Goal: Task Accomplishment & Management: Manage account settings

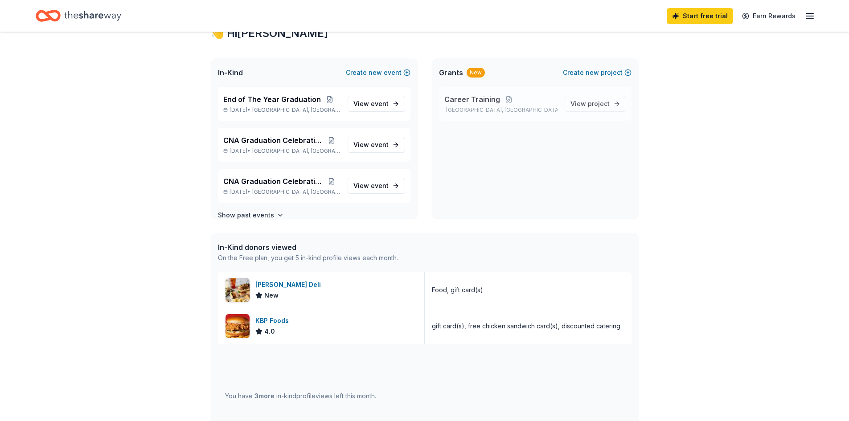
scroll to position [223, 0]
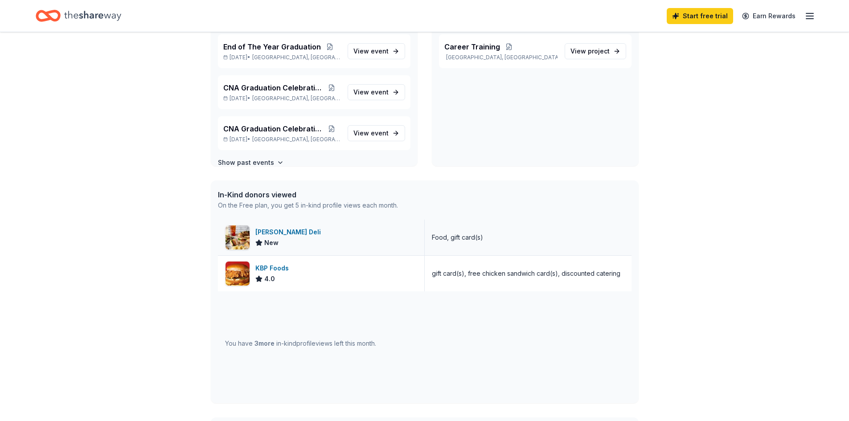
click at [389, 233] on div "McAlister's Deli New" at bounding box center [321, 238] width 207 height 36
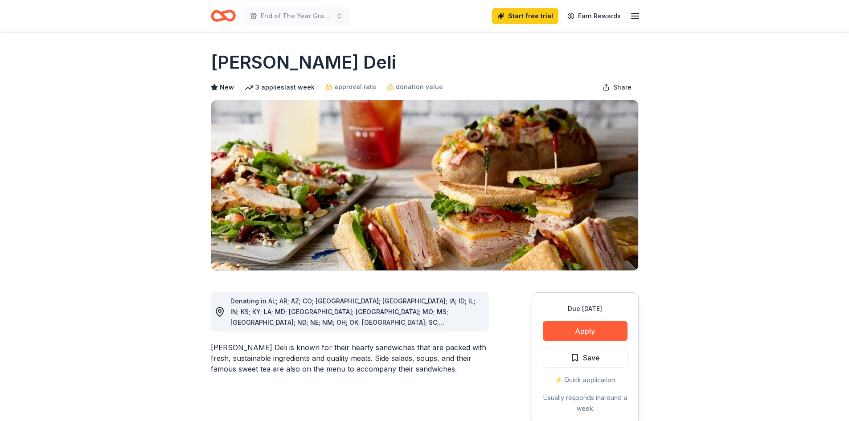
click at [636, 13] on line "button" at bounding box center [635, 13] width 7 height 0
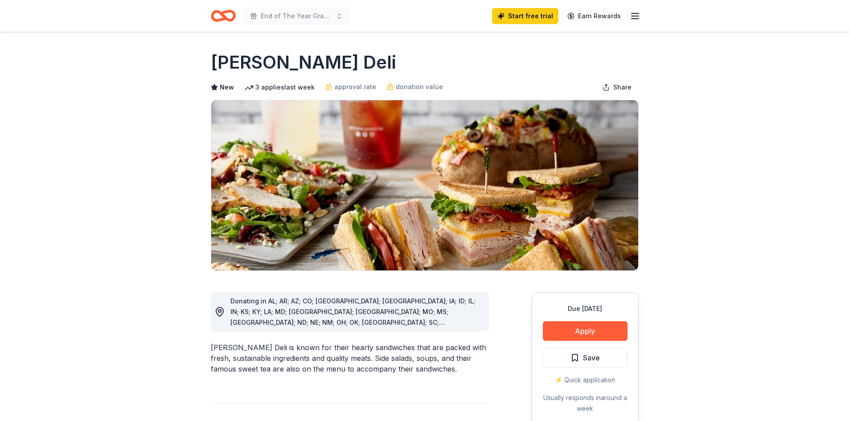
click at [636, 17] on icon "button" at bounding box center [635, 16] width 11 height 11
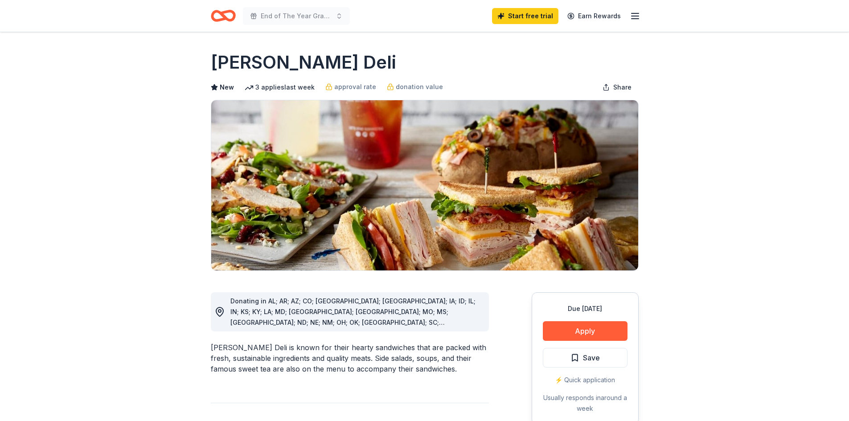
click at [633, 13] on line "button" at bounding box center [635, 13] width 7 height 0
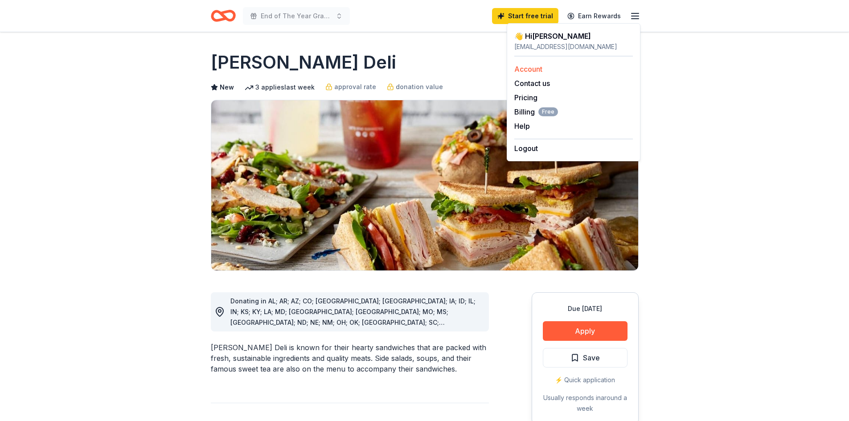
click at [544, 72] on div "Account" at bounding box center [574, 69] width 119 height 11
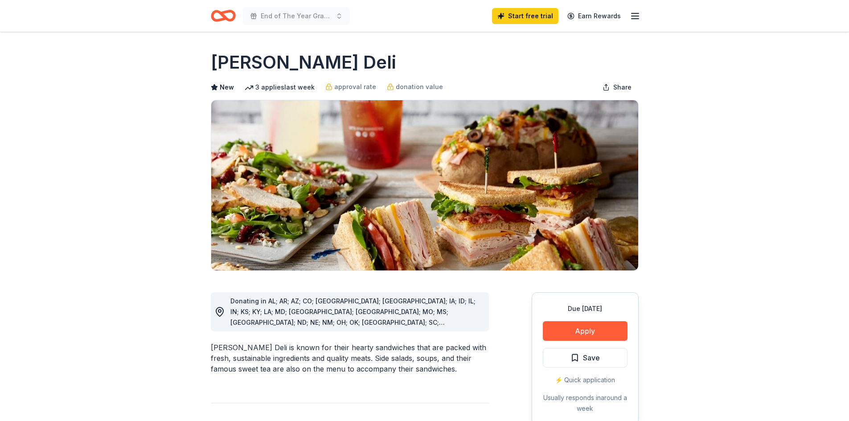
click at [630, 15] on icon "button" at bounding box center [635, 16] width 11 height 11
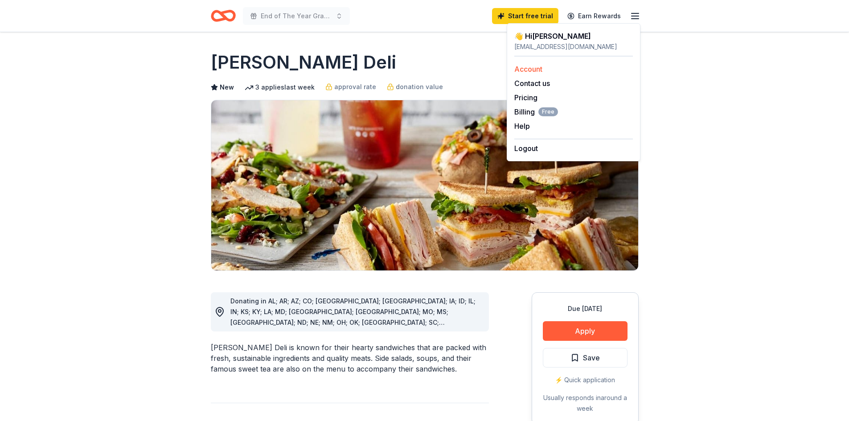
click at [528, 68] on link "Account" at bounding box center [529, 69] width 28 height 9
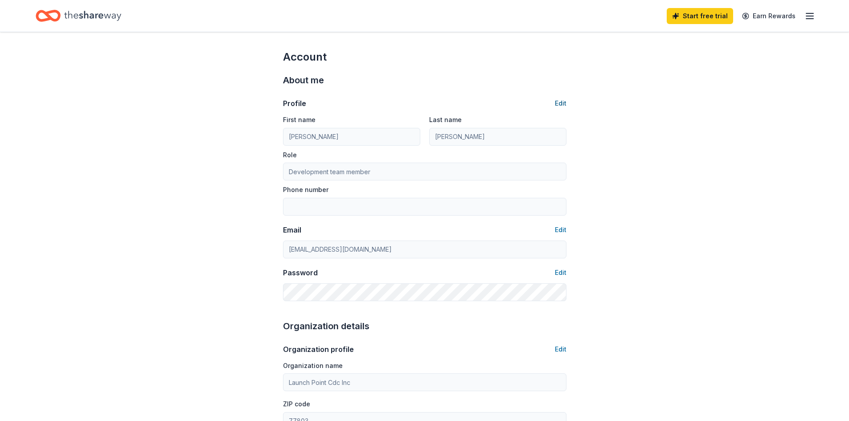
click at [560, 103] on button "Edit" at bounding box center [561, 103] width 12 height 11
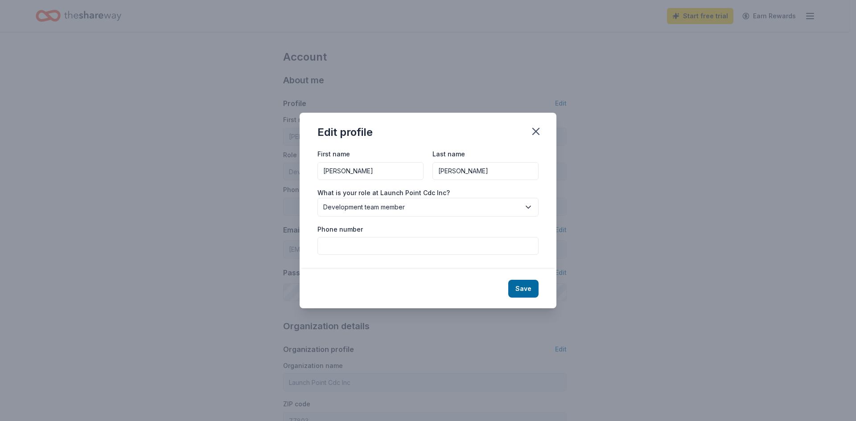
click at [464, 167] on input "[PERSON_NAME]" at bounding box center [485, 171] width 106 height 18
type input "S"
type input "[PERSON_NAME]"
click at [675, 141] on div "Edit profile First name [PERSON_NAME] Last name [PERSON_NAME] What is your role…" at bounding box center [428, 210] width 856 height 421
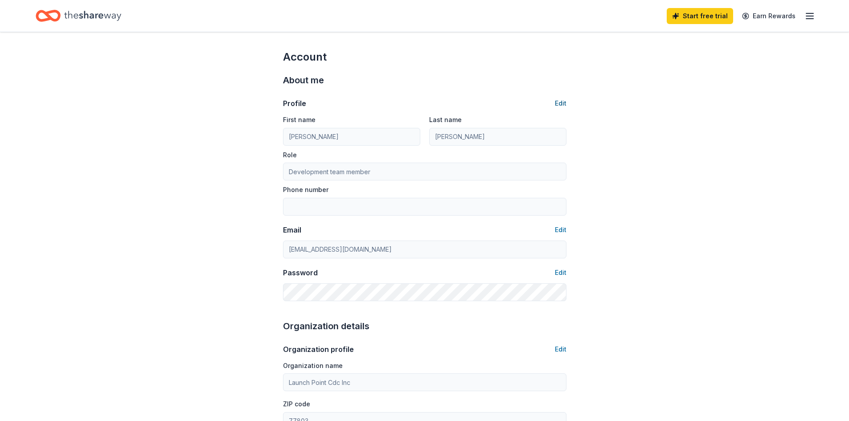
click at [561, 104] on button "Edit" at bounding box center [561, 103] width 12 height 11
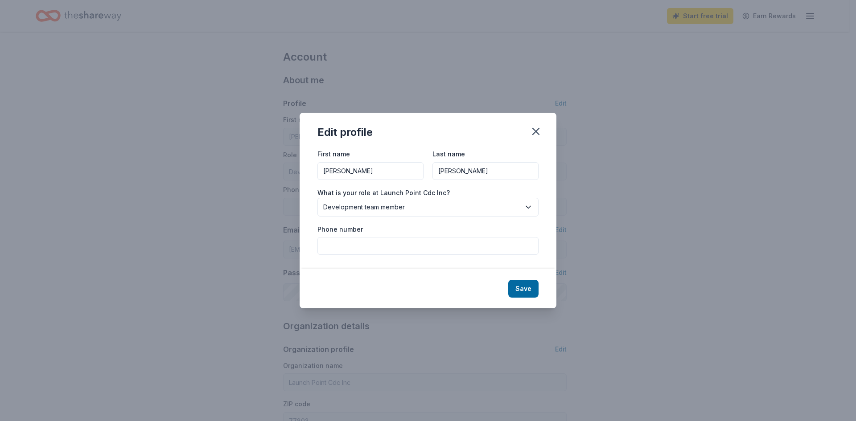
click at [460, 170] on input "[PERSON_NAME]" at bounding box center [485, 171] width 106 height 18
type input "S"
type input "[PERSON_NAME]"
click at [430, 206] on span "Development team member" at bounding box center [421, 207] width 197 height 11
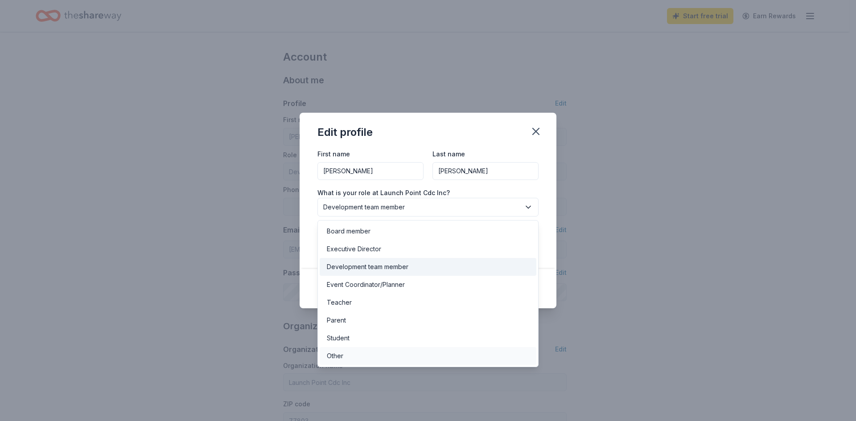
click at [359, 357] on div "Other" at bounding box center [428, 356] width 217 height 18
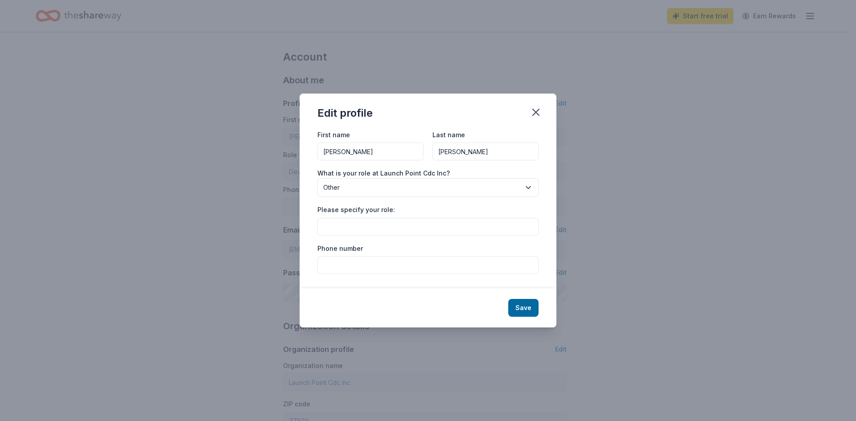
click at [365, 223] on input "Please specify your role:" at bounding box center [427, 227] width 221 height 18
type input "Director of Programs & Workforce Developmet"
click at [357, 268] on input "Phone number" at bounding box center [427, 265] width 221 height 18
type input "[PHONE_NUMBER]"
click at [524, 303] on button "Save" at bounding box center [523, 308] width 30 height 18
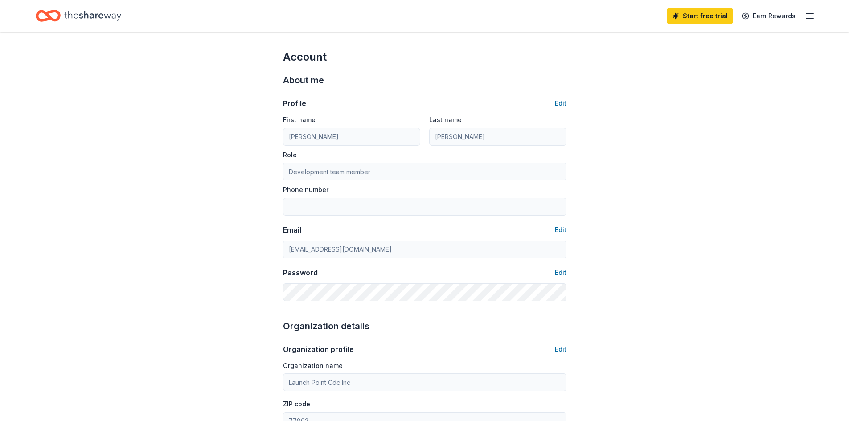
type input "[PERSON_NAME]"
type input "Director of Programs & Workforce Developmet"
type input "[PHONE_NUMBER]"
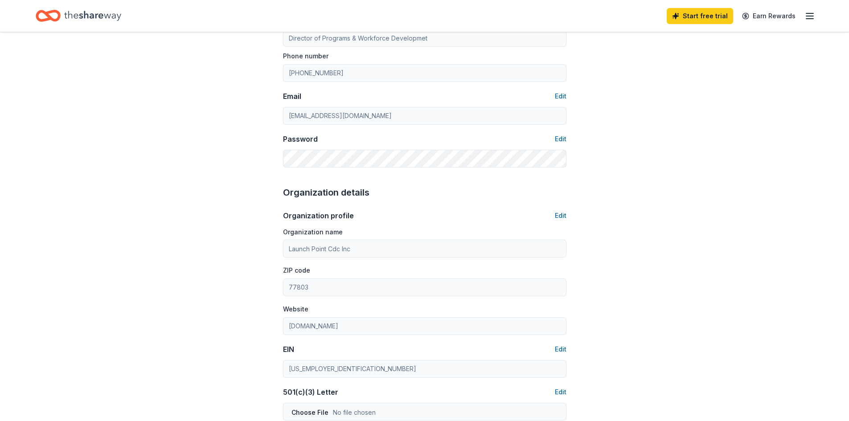
scroll to position [178, 0]
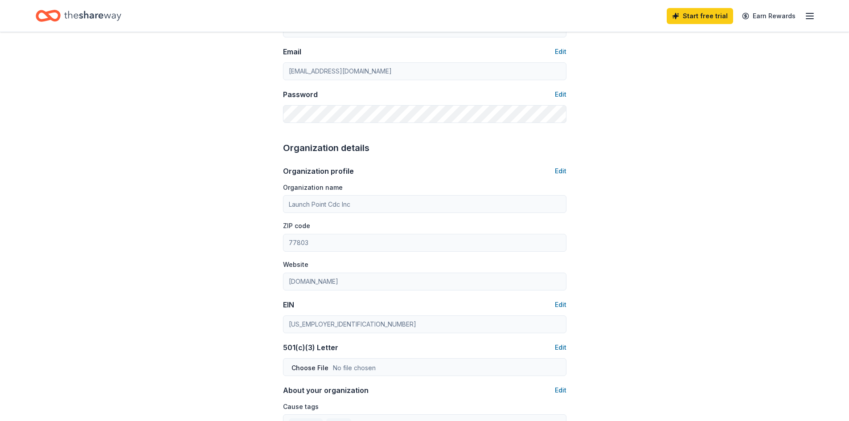
drag, startPoint x: 622, startPoint y: 235, endPoint x: 590, endPoint y: 245, distance: 33.1
click at [609, 242] on div "Account About me Profile Edit First name [PERSON_NAME] Last name [PERSON_NAME] …" at bounding box center [424, 252] width 849 height 797
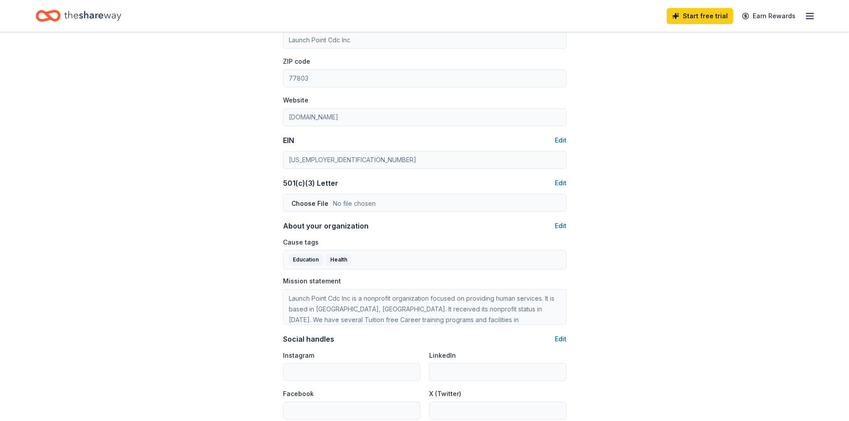
scroll to position [401, 0]
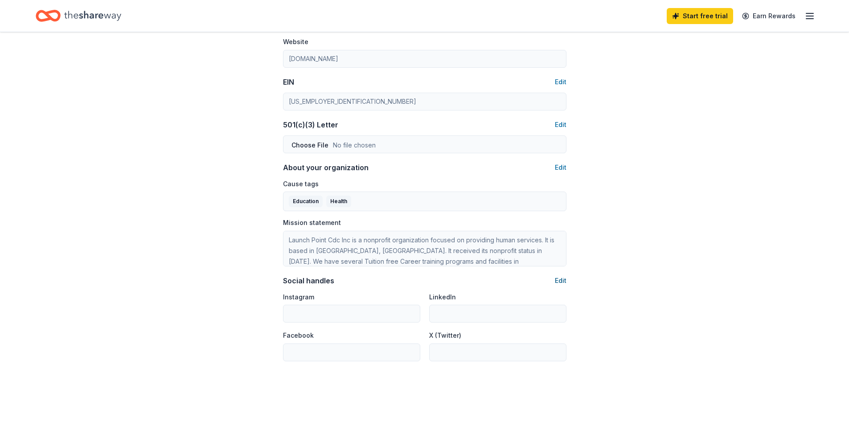
click at [559, 280] on button "Edit" at bounding box center [561, 281] width 12 height 11
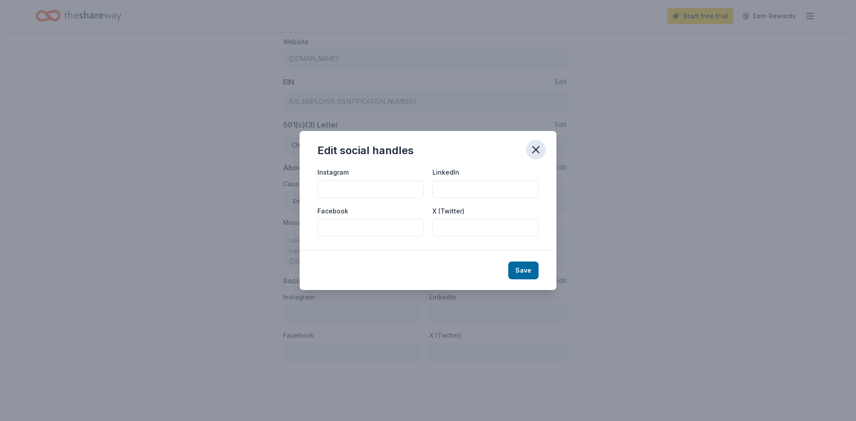
click at [537, 148] on icon "button" at bounding box center [536, 150] width 6 height 6
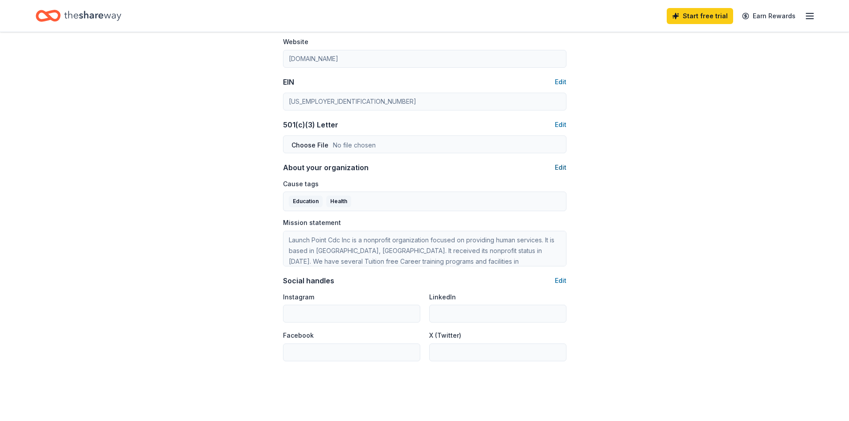
click at [562, 166] on button "Edit" at bounding box center [561, 167] width 12 height 11
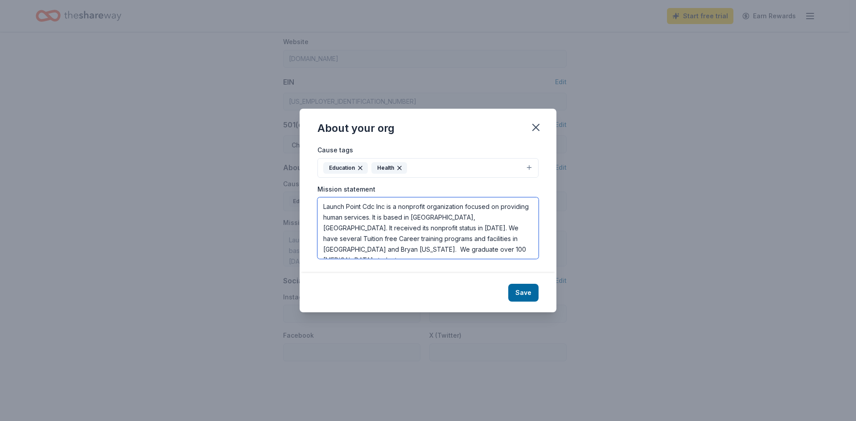
click at [516, 239] on textarea "Launch Point Cdc Inc is a nonprofit organization focused on providing human ser…" at bounding box center [427, 229] width 221 height 62
type textarea "Launch Point Cdc Inc is a nonprofit organization focused on providing human ser…"
click at [522, 291] on button "Save" at bounding box center [523, 293] width 30 height 18
type textarea "Launch Point Cdc Inc is a nonprofit organization focused on providing human ser…"
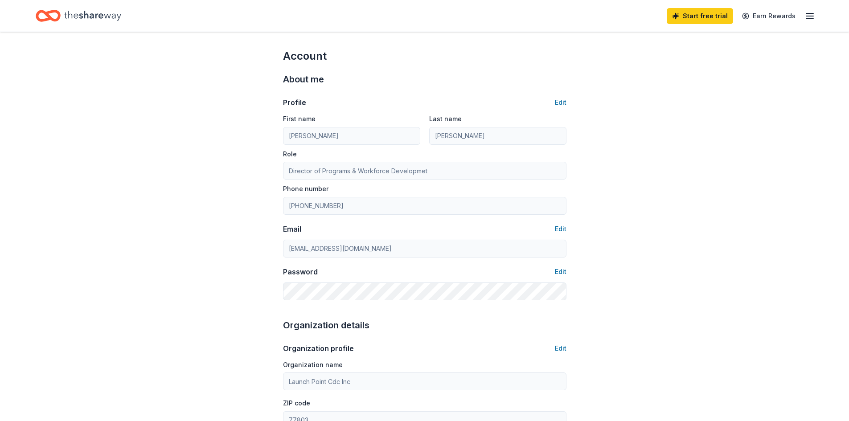
scroll to position [0, 0]
